Goal: Navigation & Orientation: Find specific page/section

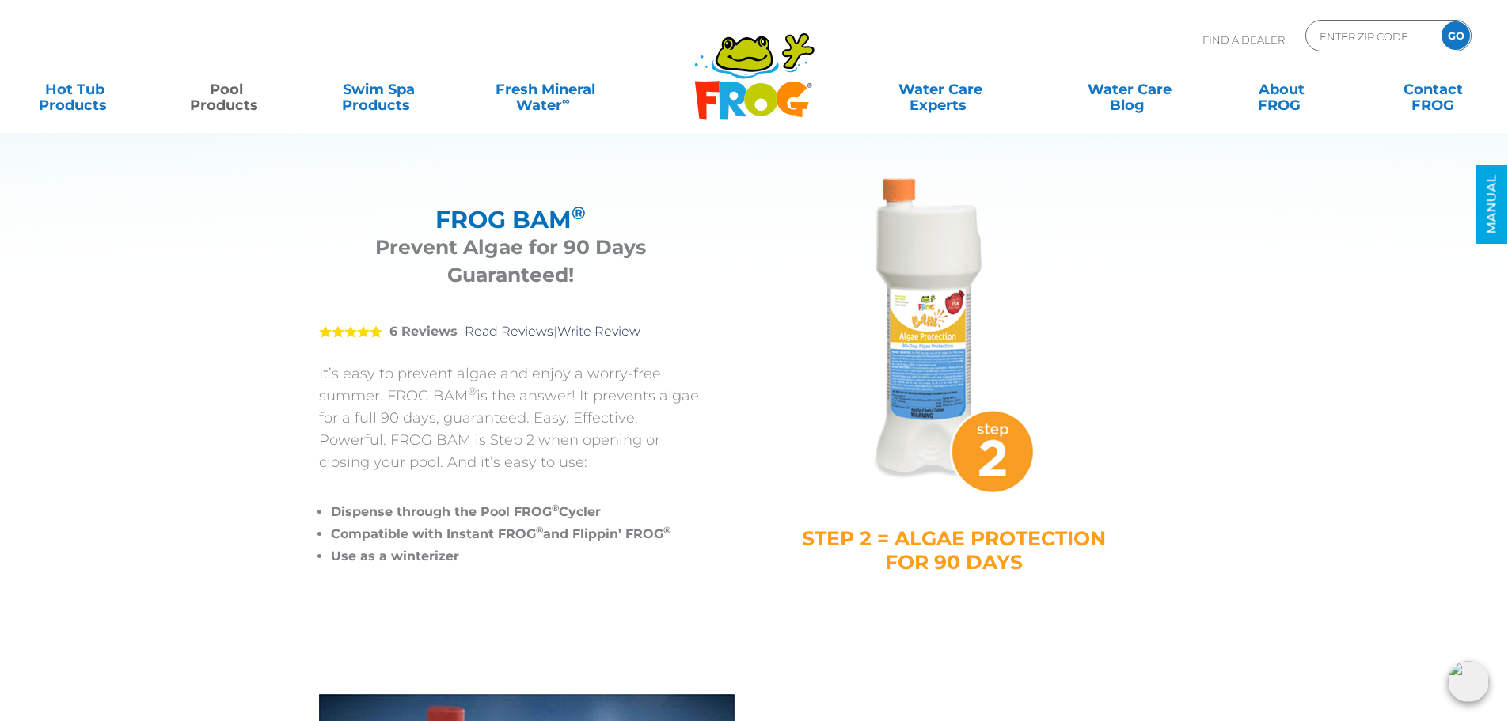
click at [328, 188] on div "FROG BAM ® Prevent Algae for 90 Days Guaranteed!" at bounding box center [511, 243] width 384 height 115
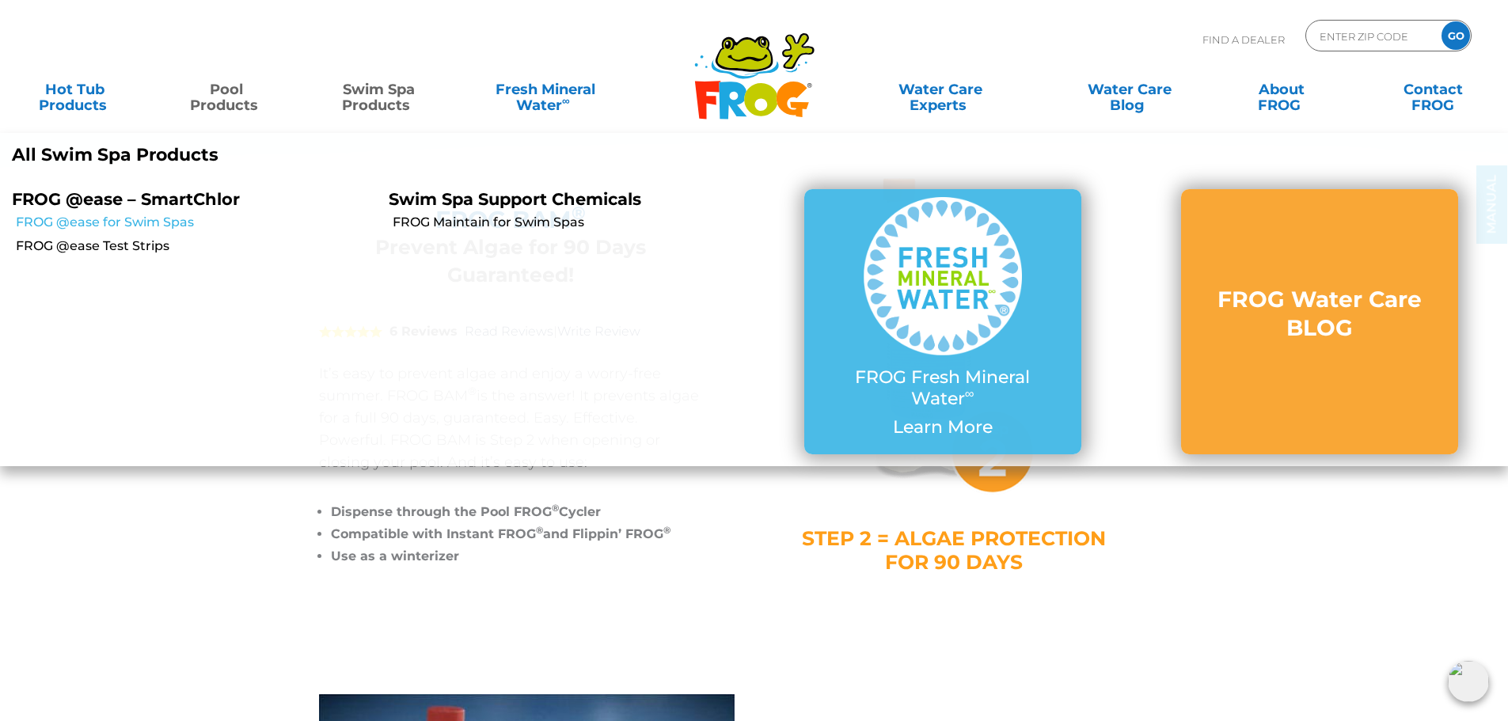
click at [163, 226] on link "FROG @ease for Swim Spas" at bounding box center [196, 222] width 361 height 17
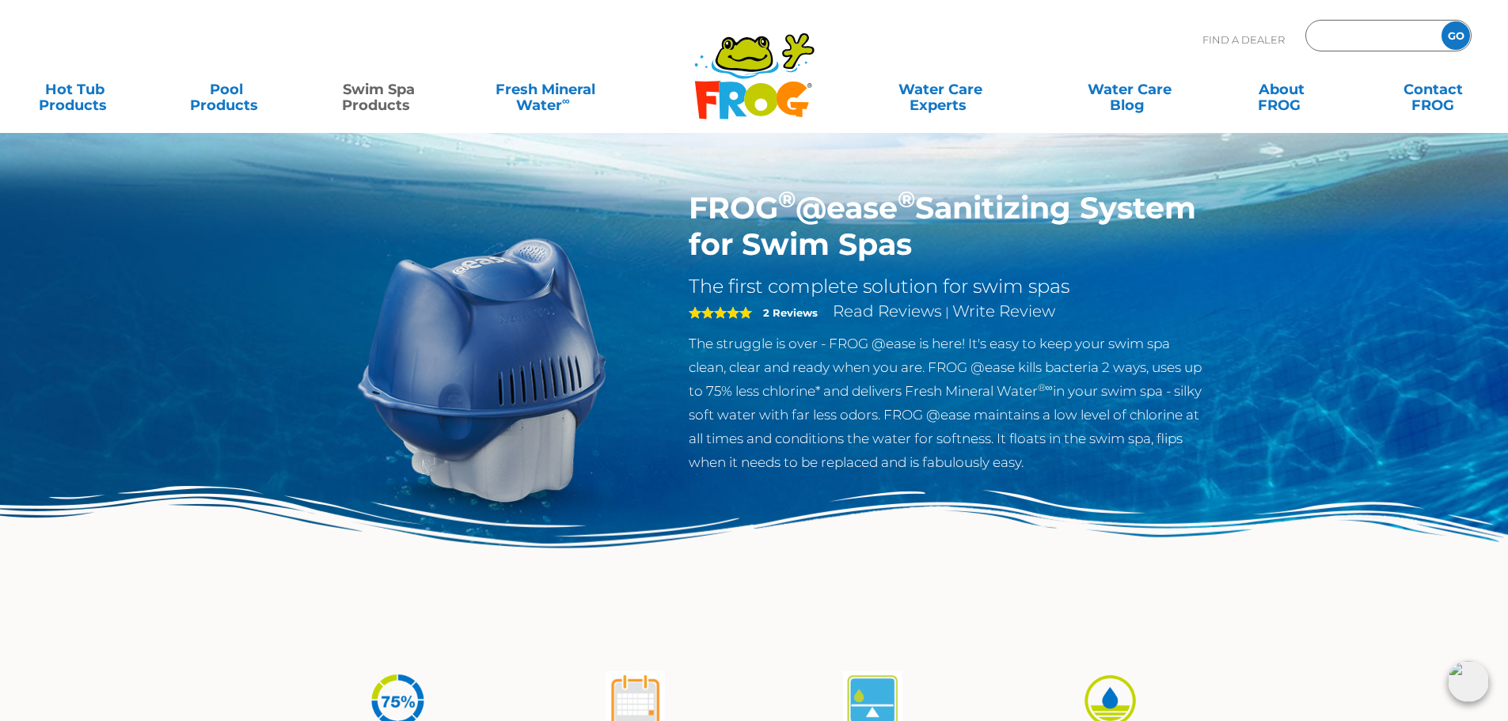
click at [1378, 40] on input "Zip Code Form" at bounding box center [1371, 36] width 107 height 23
type input "60435"
click at [1442, 21] on input "GO" at bounding box center [1456, 35] width 29 height 29
click at [1452, 42] on input "GO" at bounding box center [1456, 35] width 29 height 29
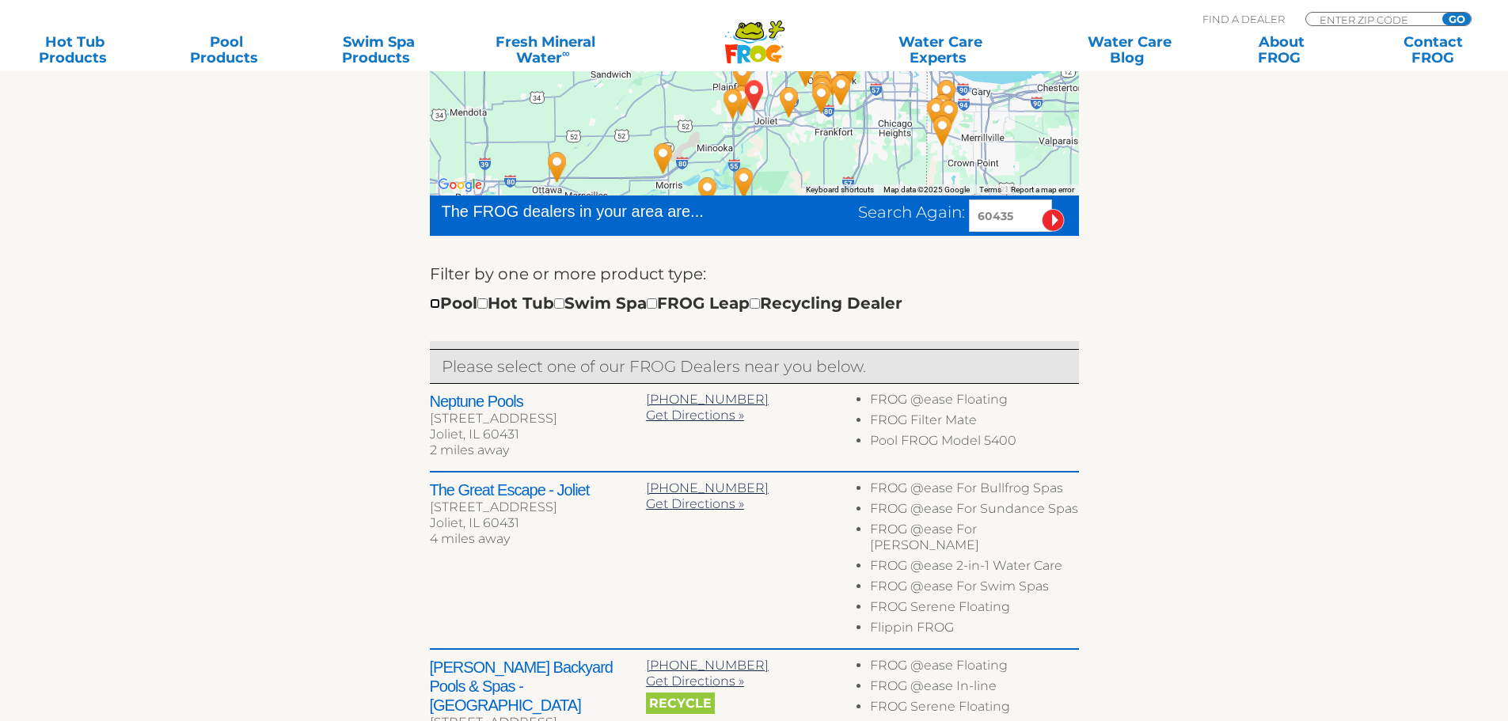
click at [433, 300] on input "checkbox" at bounding box center [435, 303] width 10 height 10
checkbox input "true"
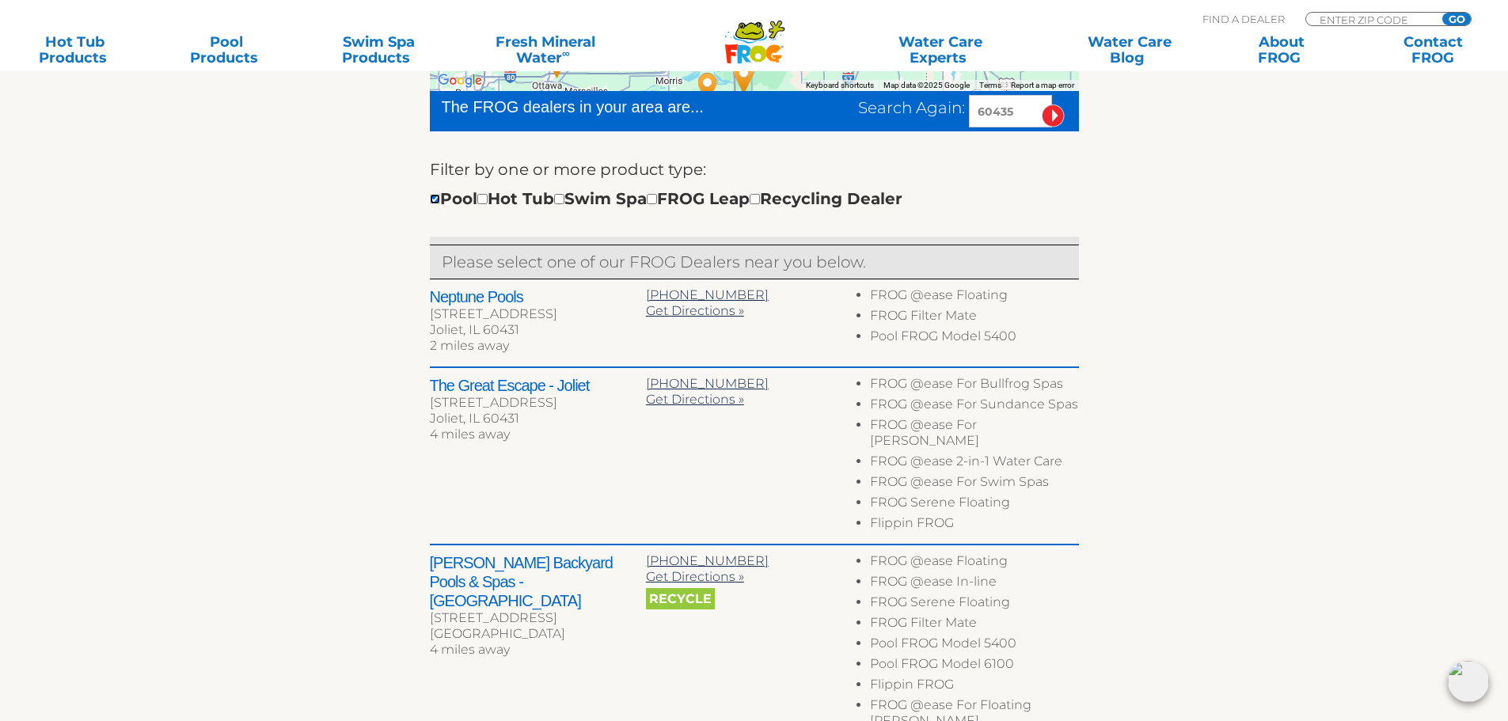
scroll to position [553, 0]
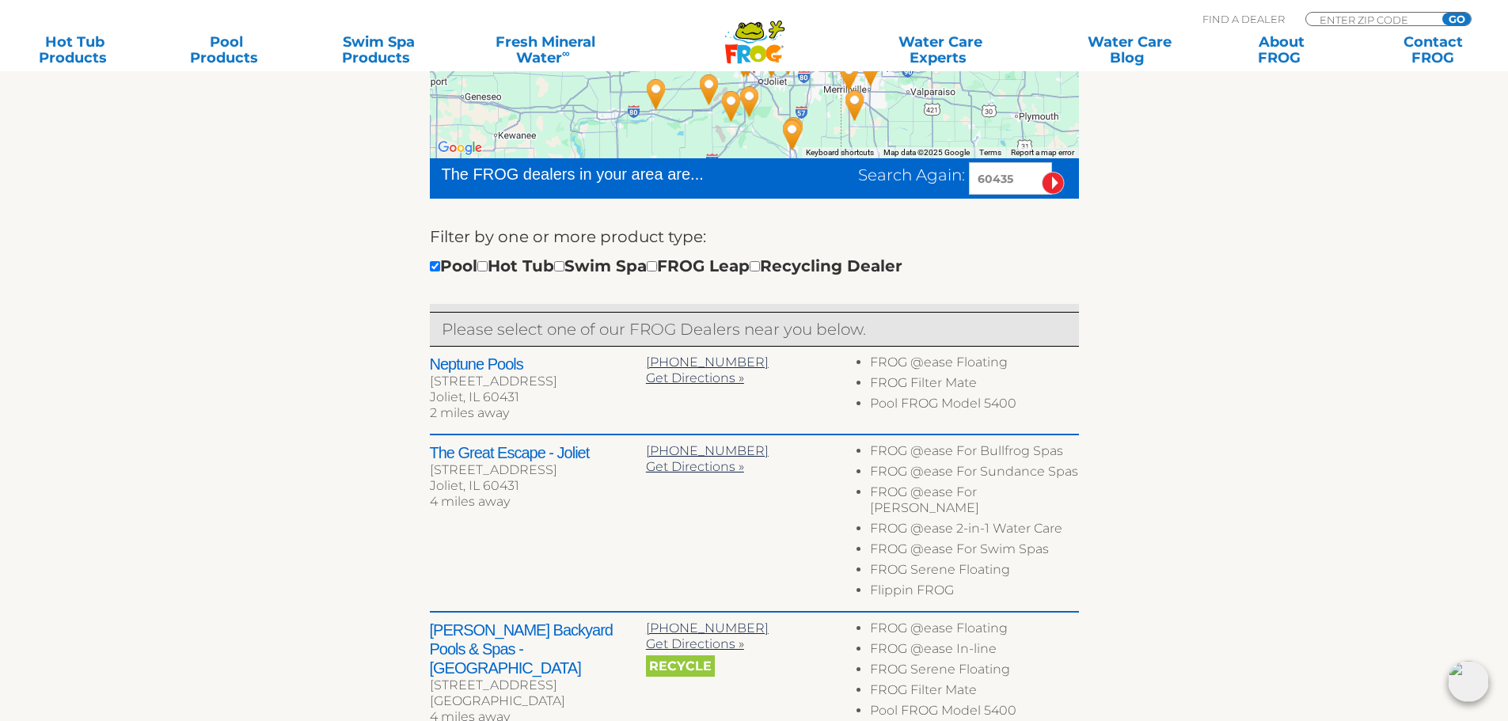
click at [526, 362] on h2 "Neptune Pools" at bounding box center [538, 364] width 216 height 19
drag, startPoint x: 1028, startPoint y: 401, endPoint x: 892, endPoint y: 401, distance: 136.2
click at [892, 401] on li "Pool FROG Model 5400" at bounding box center [974, 406] width 208 height 21
click at [1030, 404] on li "Pool FROG Model 5400" at bounding box center [974, 406] width 208 height 21
drag, startPoint x: 1030, startPoint y: 404, endPoint x: 873, endPoint y: 405, distance: 156.8
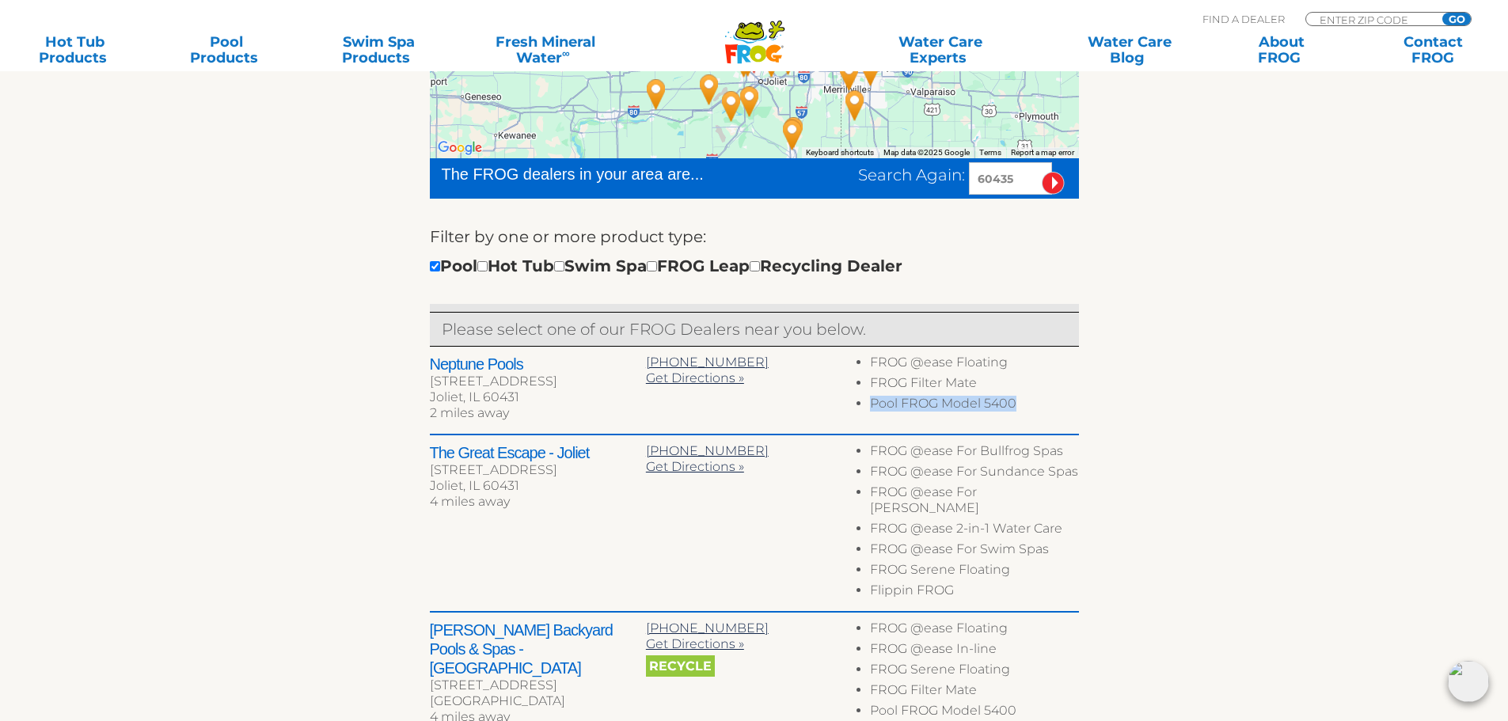
click at [873, 405] on li "Pool FROG Model 5400" at bounding box center [974, 406] width 208 height 21
click at [1037, 395] on li "FROG Filter Mate" at bounding box center [974, 385] width 208 height 21
drag, startPoint x: 1027, startPoint y: 397, endPoint x: 946, endPoint y: 409, distance: 81.7
click at [946, 409] on li "Pool FROG Model 5400" at bounding box center [974, 406] width 208 height 21
click at [1032, 419] on div "Neptune Pools [STREET_ADDRESS] 2 miles away [PHONE_NUMBER] Get Directions » Exp…" at bounding box center [754, 391] width 649 height 89
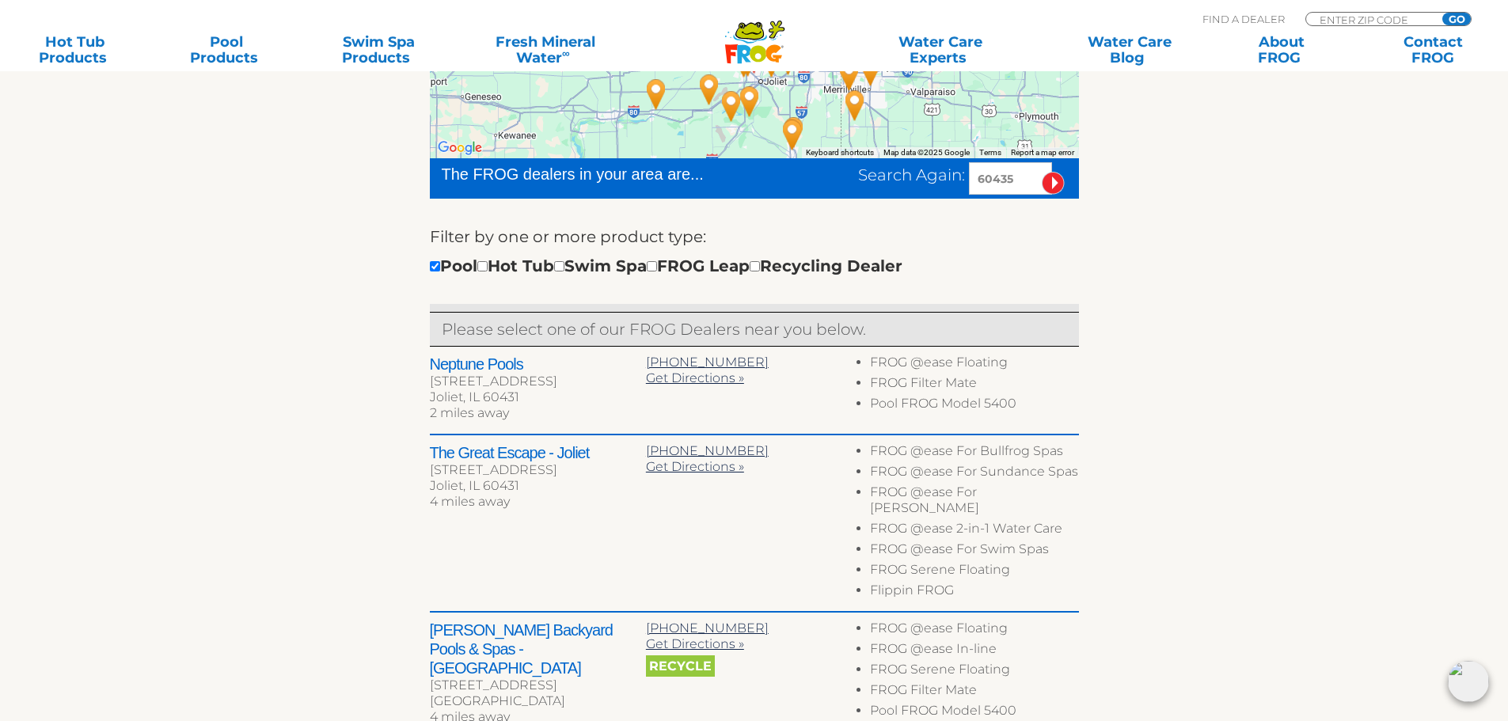
click at [530, 365] on h2 "Neptune Pools" at bounding box center [538, 364] width 216 height 19
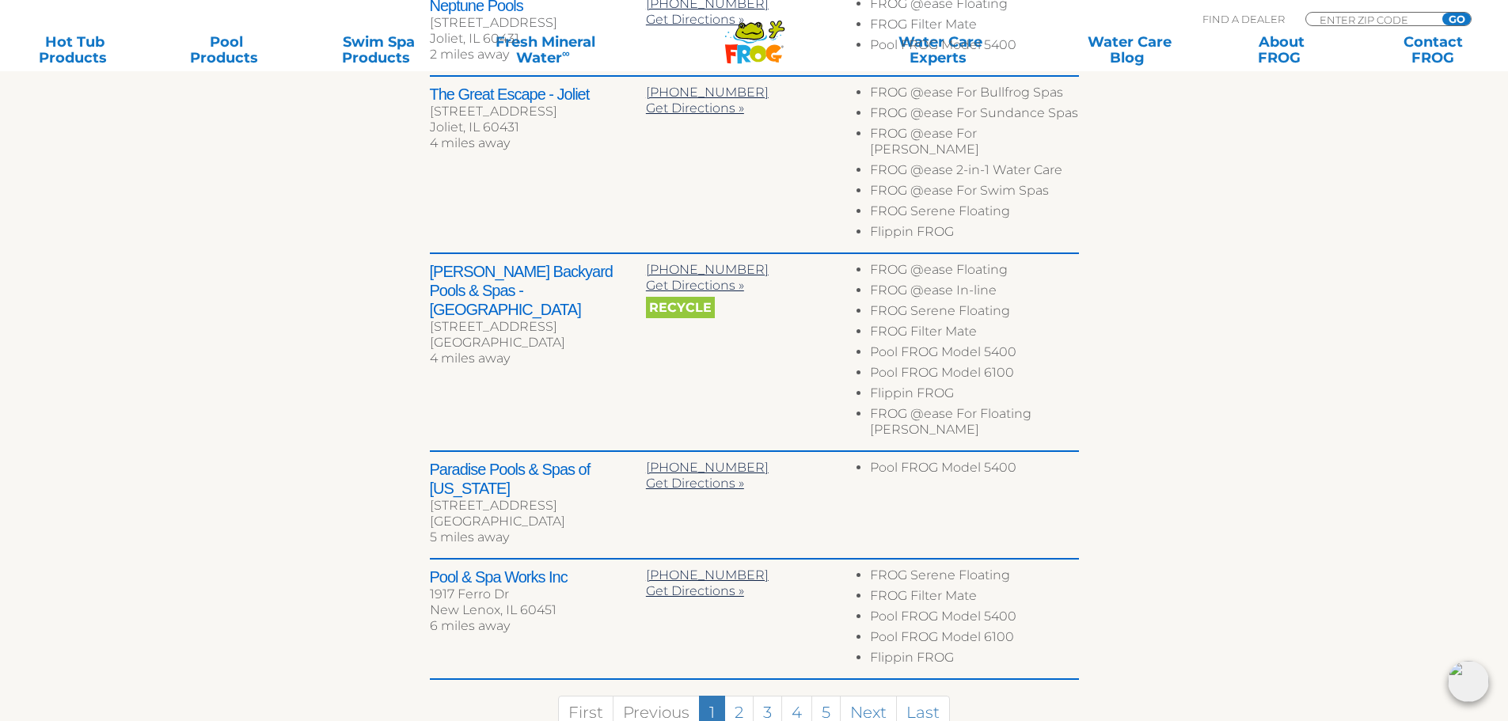
scroll to position [829, 0]
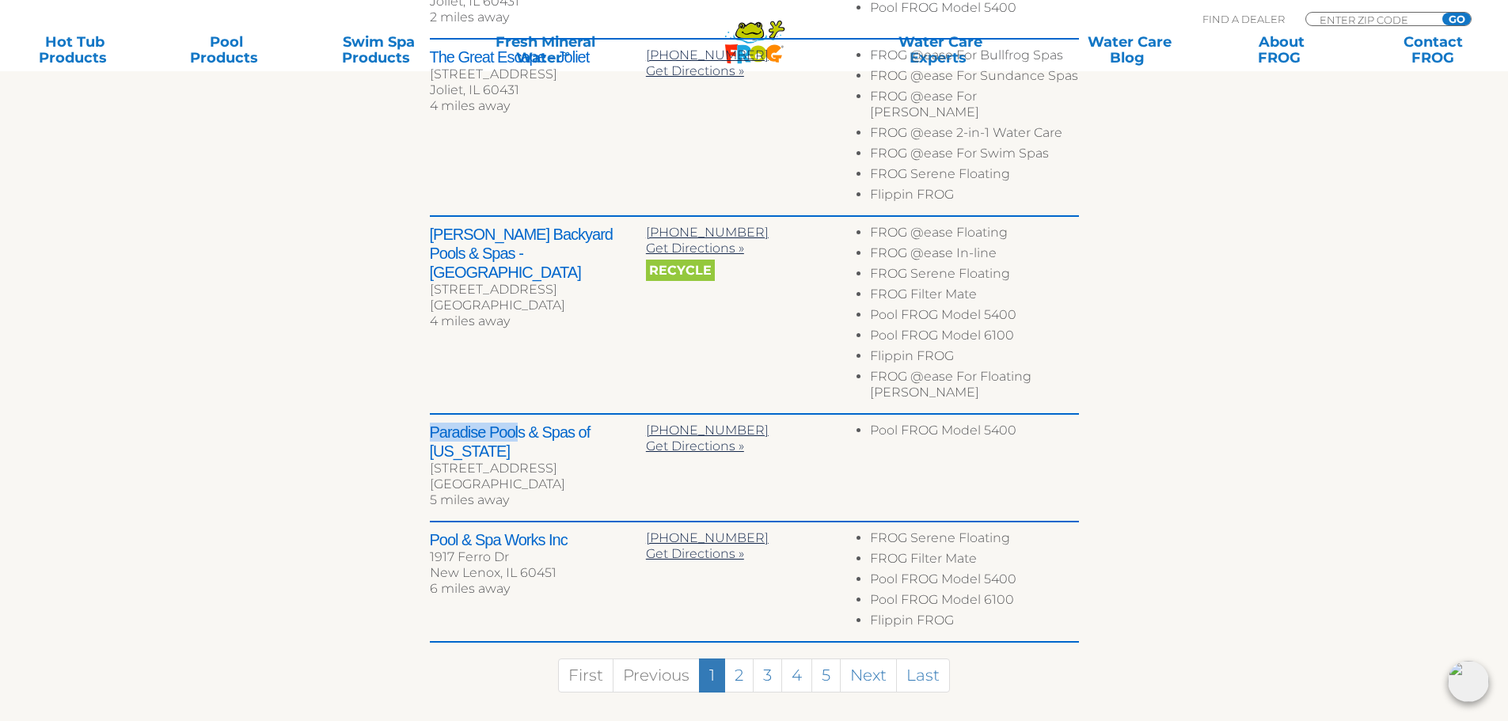
drag, startPoint x: 428, startPoint y: 399, endPoint x: 517, endPoint y: 408, distance: 89.9
click at [517, 408] on div "← Move left → Move right ↑ Move up ↓ Move down + Zoom in - Zoom out Home Jump l…" at bounding box center [755, 157] width 974 height 1147
drag, startPoint x: 1032, startPoint y: 401, endPoint x: 984, endPoint y: 407, distance: 47.8
click at [984, 423] on li "Pool FROG Model 5400" at bounding box center [974, 433] width 208 height 21
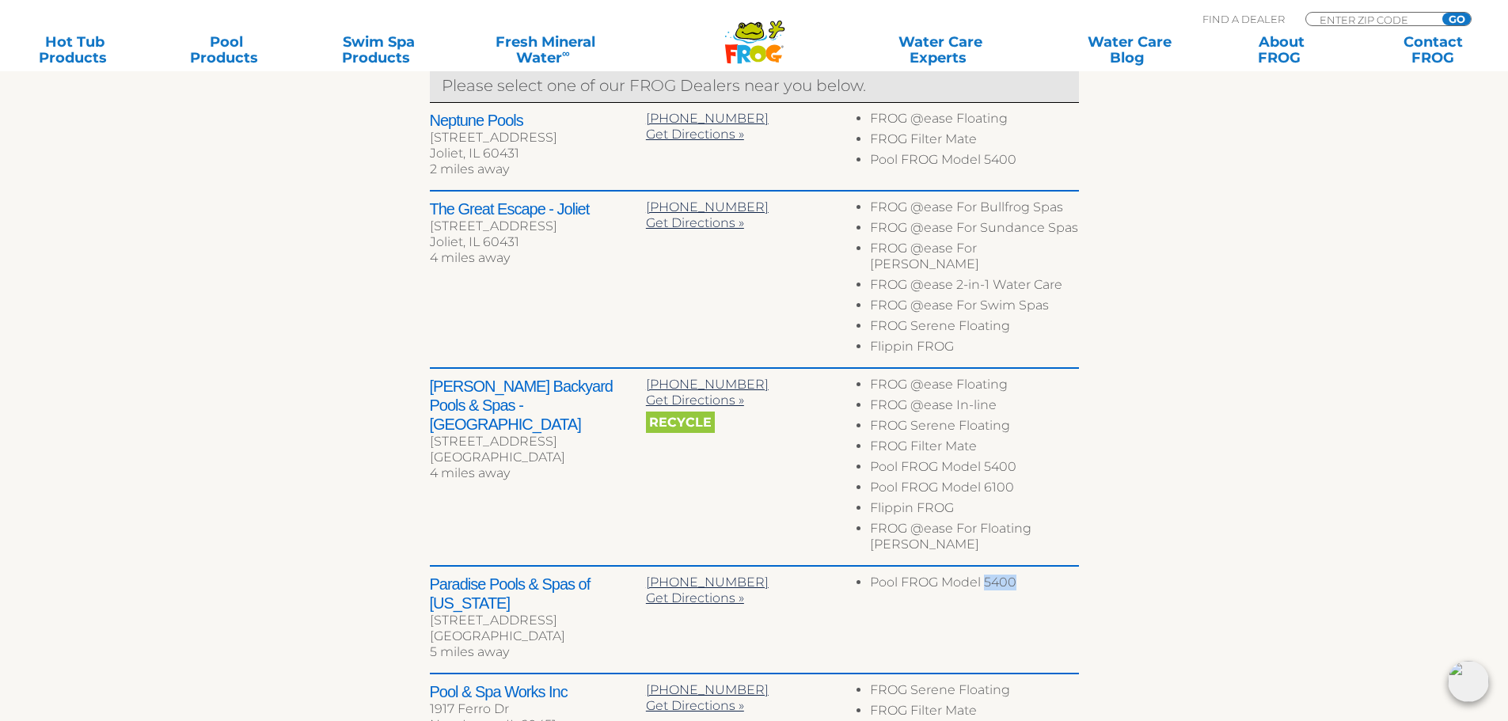
scroll to position [671, 0]
